Goal: Find specific page/section: Find specific page/section

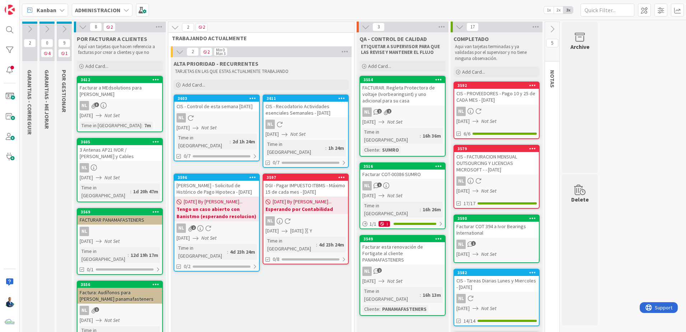
drag, startPoint x: 0, startPoint y: 0, endPoint x: 121, endPoint y: 101, distance: 158.0
click at [121, 101] on div "NL 3" at bounding box center [120, 105] width 85 height 9
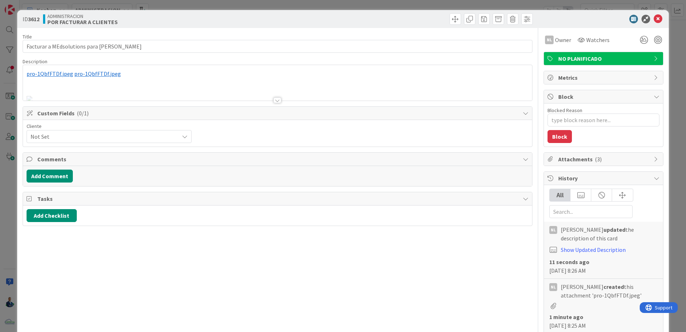
click at [84, 75] on div "﻿ pro-1QbfFTDf.jpeg ﻿ ﻿ pro-1QbfFTDf.jpeg ﻿" at bounding box center [277, 83] width 509 height 36
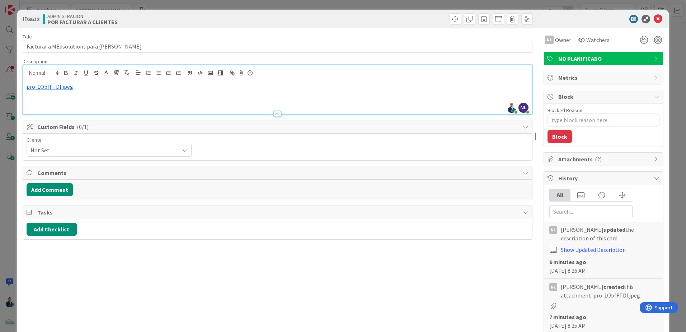
type textarea "x"
click at [47, 85] on span "pro-1QbfFTDf.jpeg" at bounding box center [50, 86] width 47 height 7
click at [595, 253] on div "Show Updated Description" at bounding box center [593, 249] width 65 height 9
click at [598, 250] on link "Show Updated Description" at bounding box center [593, 249] width 65 height 7
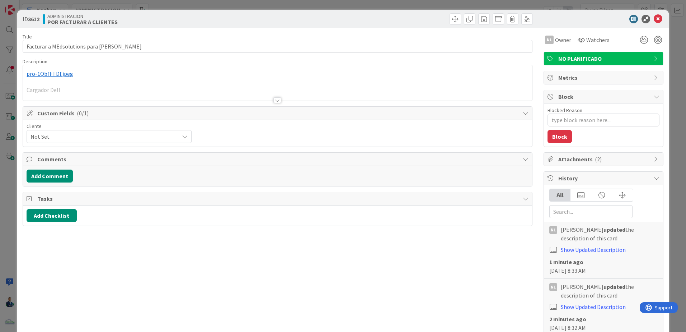
type textarea "x"
click at [671, 55] on div "ID 3612 ADMINISTRACION POR FACTURAR A CLIENTES Title 44 / 128 Facturar a MEdsol…" at bounding box center [343, 166] width 686 height 332
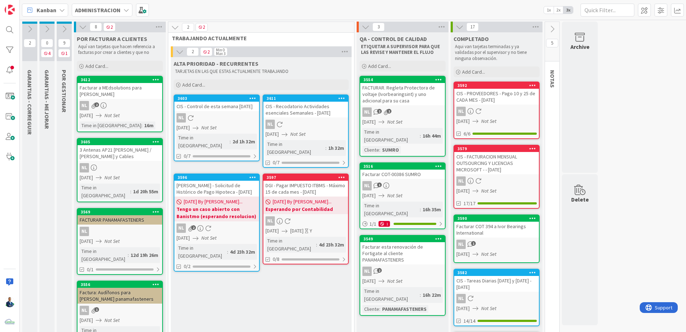
click at [121, 85] on div "Facturar a MEdsolutions para [PERSON_NAME]" at bounding box center [120, 91] width 85 height 16
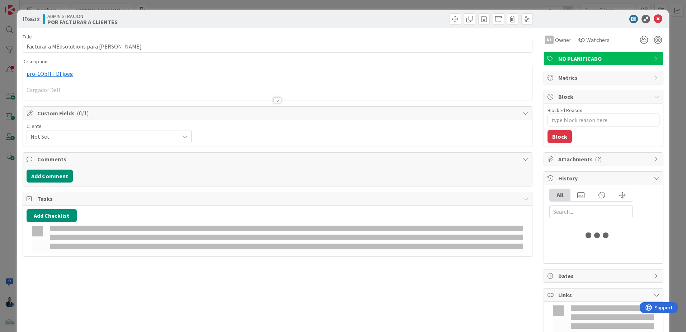
type textarea "x"
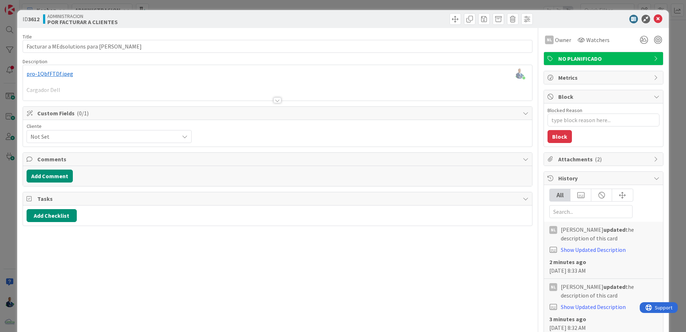
click at [656, 18] on icon at bounding box center [658, 19] width 9 height 9
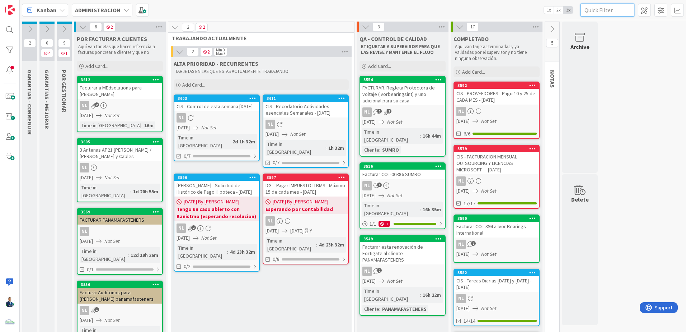
click at [592, 8] on input "text" at bounding box center [608, 10] width 54 height 13
type input "3602"
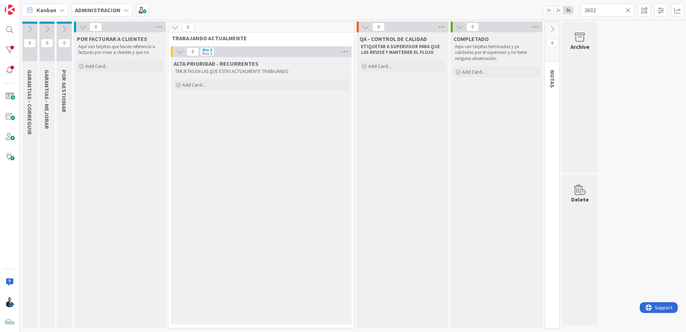
click at [627, 11] on icon at bounding box center [628, 10] width 5 height 6
